Goal: Information Seeking & Learning: Learn about a topic

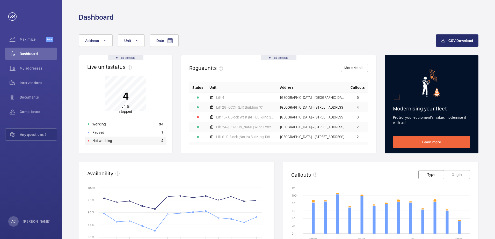
click at [104, 141] on p "Not working" at bounding box center [102, 140] width 20 height 5
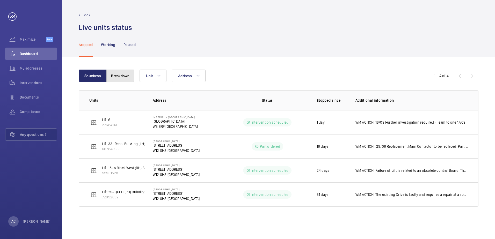
click at [124, 76] on button "Breakdown" at bounding box center [120, 76] width 28 height 12
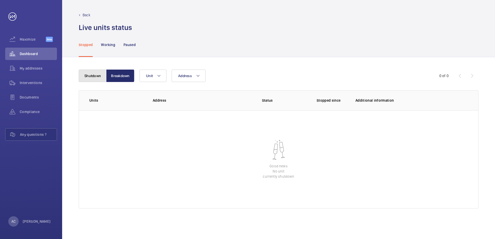
click at [92, 77] on button "Shutdown" at bounding box center [93, 76] width 28 height 12
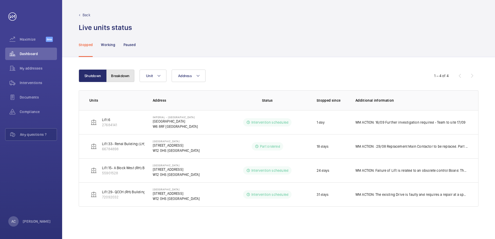
click at [122, 77] on button "Breakdown" at bounding box center [120, 76] width 28 height 12
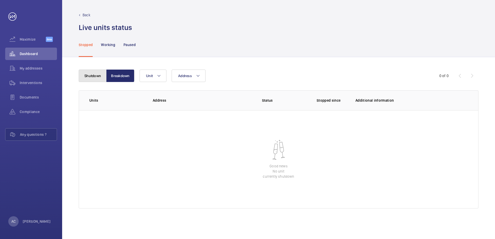
click at [96, 75] on button "Shutdown" at bounding box center [93, 76] width 28 height 12
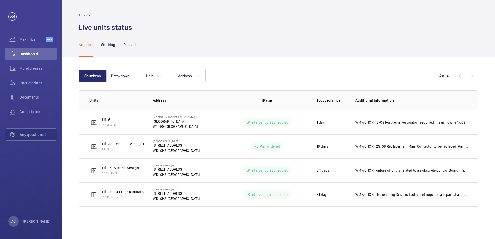
click at [86, 15] on p "Back" at bounding box center [87, 14] width 8 height 5
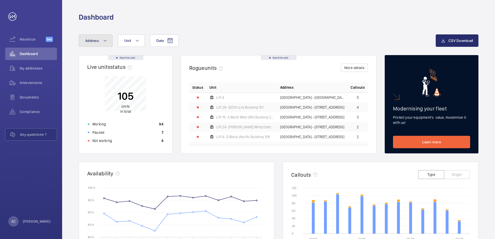
click at [105, 40] on mat-icon at bounding box center [105, 41] width 4 height 6
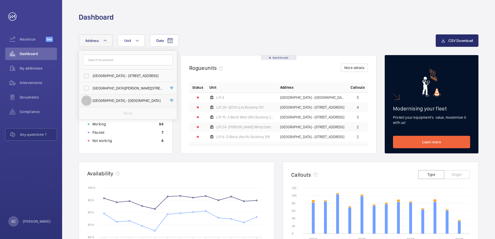
click at [86, 100] on input "[GEOGRAPHIC_DATA] - [GEOGRAPHIC_DATA]" at bounding box center [86, 101] width 10 height 10
checkbox input "true"
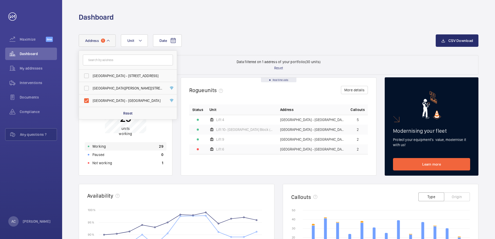
click at [103, 147] on p "Working" at bounding box center [98, 146] width 13 height 5
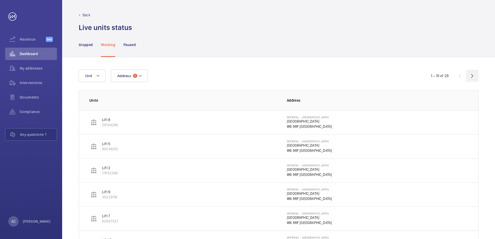
click at [472, 77] on wm-front-icon-button at bounding box center [472, 76] width 12 height 12
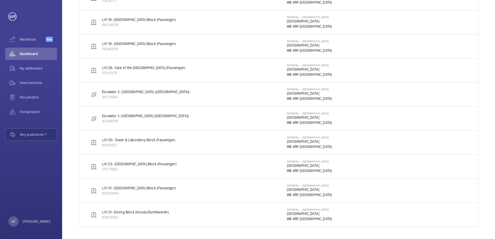
scroll to position [125, 0]
click at [126, 92] on p "Escalator 2- [GEOGRAPHIC_DATA] ([GEOGRAPHIC_DATA])" at bounding box center [146, 91] width 88 height 5
click at [108, 91] on p "Escalator 2- [GEOGRAPHIC_DATA] ([GEOGRAPHIC_DATA])" at bounding box center [146, 91] width 88 height 5
click at [94, 95] on img at bounding box center [94, 94] width 6 height 6
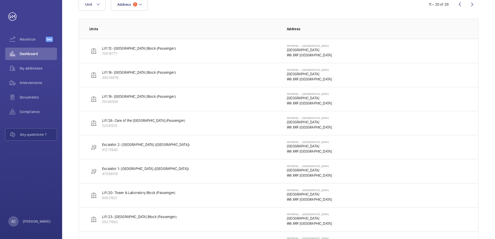
scroll to position [0, 0]
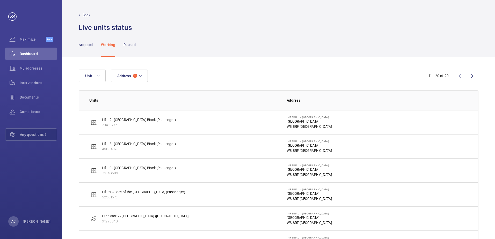
click at [88, 16] on p "Back" at bounding box center [87, 14] width 8 height 5
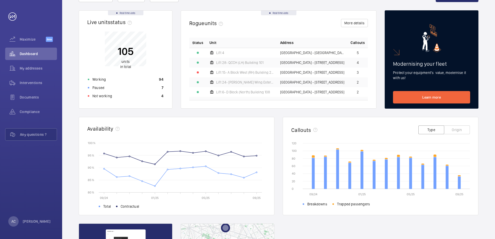
scroll to position [52, 0]
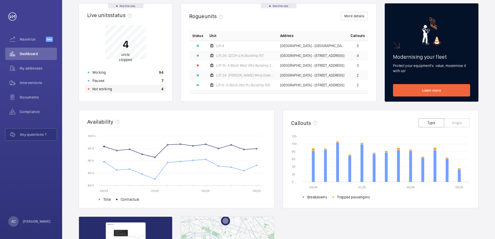
click at [107, 89] on p "Not working" at bounding box center [102, 88] width 20 height 5
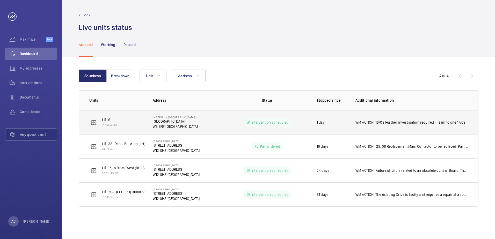
click at [400, 121] on p "WM ACTION: 16/09 Further investigation required - Team to site 17/09" at bounding box center [411, 122] width 110 height 5
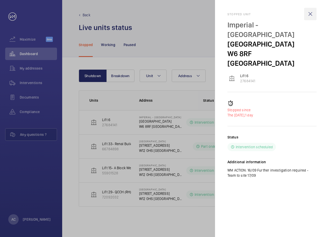
click at [309, 13] on wm-front-icon-button at bounding box center [310, 14] width 12 height 12
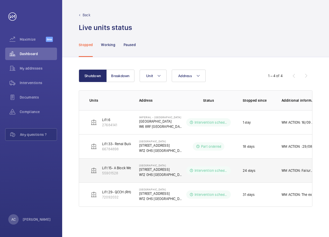
click at [290, 172] on p "WM ACTION: Failure of Lift is related to an obsolete control Board. The has to …" at bounding box center [297, 170] width 33 height 5
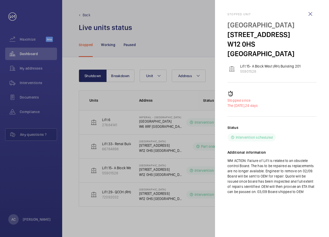
click at [121, 193] on div at bounding box center [164, 118] width 329 height 237
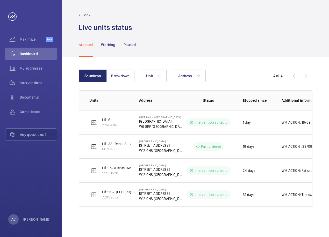
click at [121, 193] on p "Lift 29- QCCH (RH) Building 101]" at bounding box center [127, 192] width 50 height 5
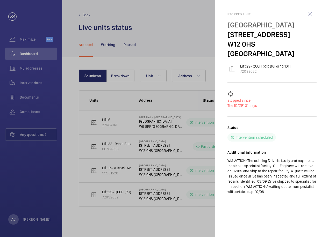
click at [171, 191] on div at bounding box center [164, 118] width 329 height 237
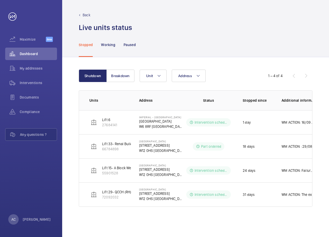
click at [115, 144] on p "Lift 33- Renal Building (LH) Building 555" at bounding box center [134, 143] width 64 height 5
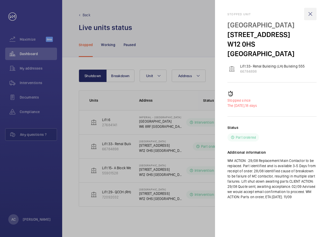
click at [308, 12] on wm-front-icon-button at bounding box center [310, 14] width 12 height 12
